Goal: Find specific page/section: Find specific page/section

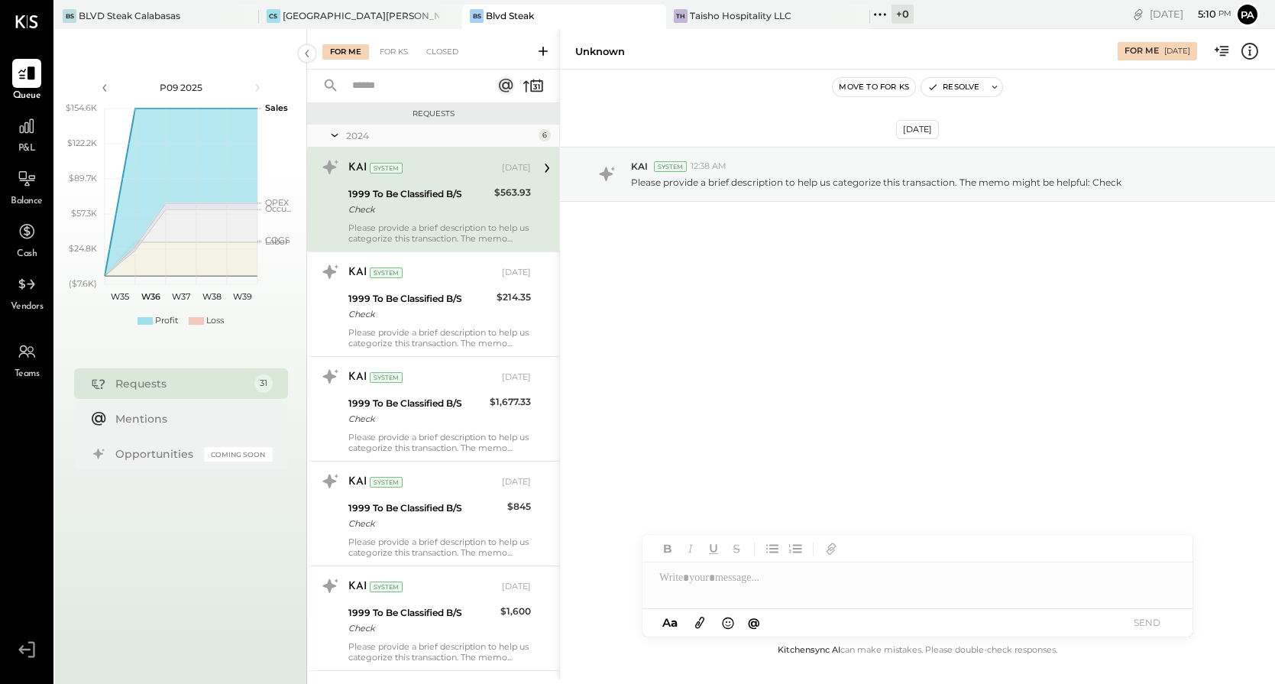
click at [29, 23] on icon at bounding box center [26, 21] width 23 height 13
click at [26, 23] on icon at bounding box center [26, 21] width 23 height 13
